Goal: Task Accomplishment & Management: Use online tool/utility

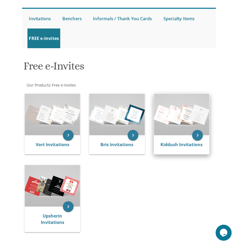
scroll to position [63, 0]
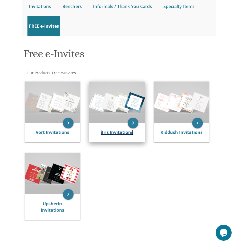
click at [121, 133] on link "Bris Invitations" at bounding box center [117, 133] width 33 height 6
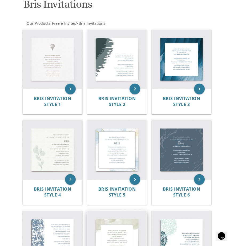
scroll to position [112, 0]
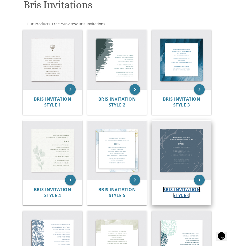
click at [182, 190] on span "Bris Invitation Style 6" at bounding box center [182, 193] width 38 height 12
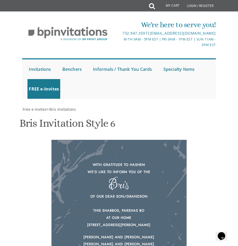
scroll to position [128, 0]
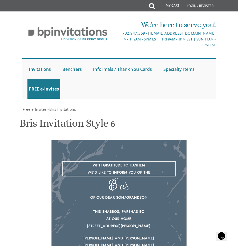
drag, startPoint x: 97, startPoint y: 191, endPoint x: 174, endPoint y: 199, distance: 77.7
paste textarea "Zevi’s Bar Mitzvah"
type textarea "Zevi’s Bar Mitzvah"
click at [205, 140] on div "With gratitude to Hashem We’d like to inform you of the Bris Of our dear son/gr…" at bounding box center [119, 207] width 189 height 135
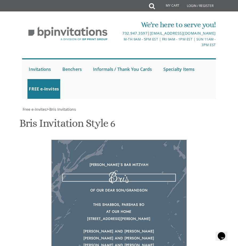
paste textarea "Friday, October 3 – Shabbos, October 4"
type textarea "Friday, October 3 – Shabbos, October 4"
click at [210, 140] on div "Zevi’s Bar Mitzvah Bris Of our dear son/grandson This Shabbos, Parshas Bo at ou…" at bounding box center [119, 204] width 189 height 128
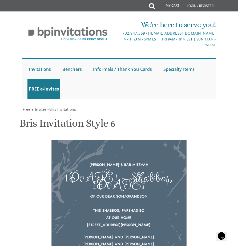
scroll to position [164, 0]
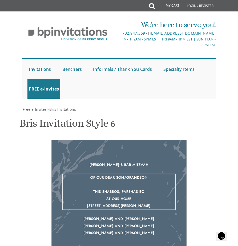
drag, startPoint x: 107, startPoint y: 194, endPoint x: 180, endPoint y: 219, distance: 77.2
paste textarea "Friday, October 3 4:00 PM Family Pictures (tentative) 6:27 PM Candle Lighting 6…"
type textarea "Friday, October 3 4:00 PM Family Pictures (tentative) 6:27 PM Candle Lighting 6…"
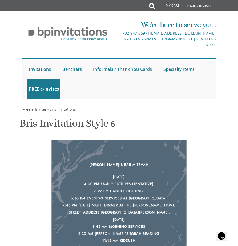
drag, startPoint x: 221, startPoint y: 169, endPoint x: 210, endPoint y: 172, distance: 12.0
click at [131, 174] on div "Friday, October 3 4:00 PM Family Pictures (tentative) 6:27 PM Candle Lighting 6…" at bounding box center [119, 220] width 114 height 92
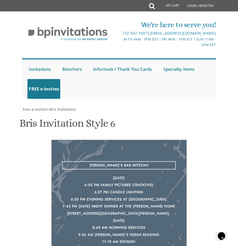
scroll to position [117, 0]
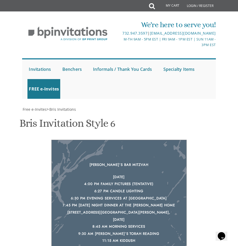
click at [202, 181] on div "Zevi’s Bar Mitzvah Friday, October 3 4:00 PM Family Pictures (tentative) 6:27 P…" at bounding box center [119, 225] width 189 height 171
